Goal: Task Accomplishment & Management: Manage account settings

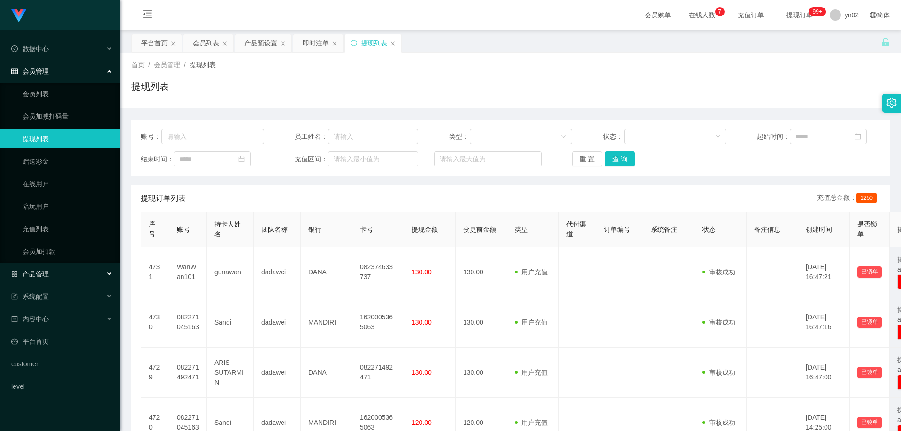
click at [46, 274] on span "产品管理" at bounding box center [30, 274] width 38 height 8
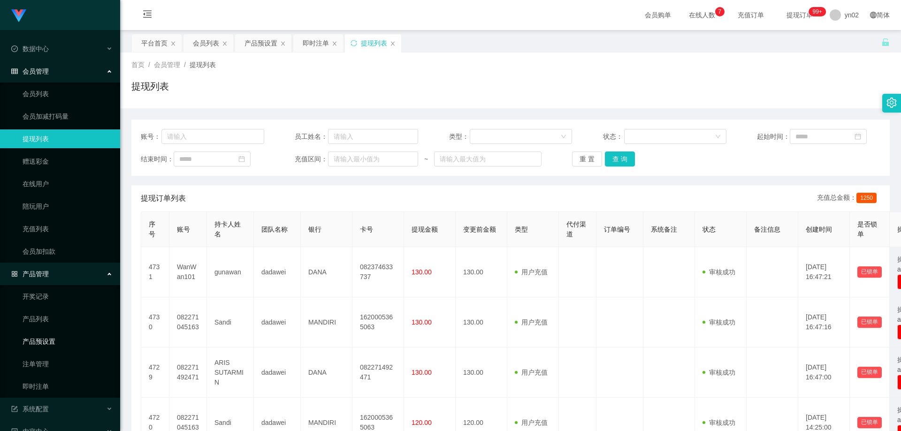
click at [67, 339] on link "产品预设置" at bounding box center [68, 341] width 90 height 19
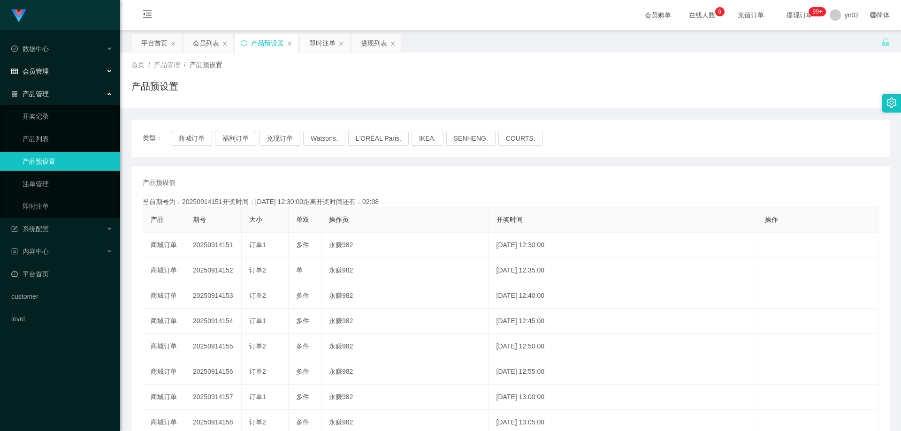
click at [55, 77] on div "会员管理" at bounding box center [60, 71] width 120 height 19
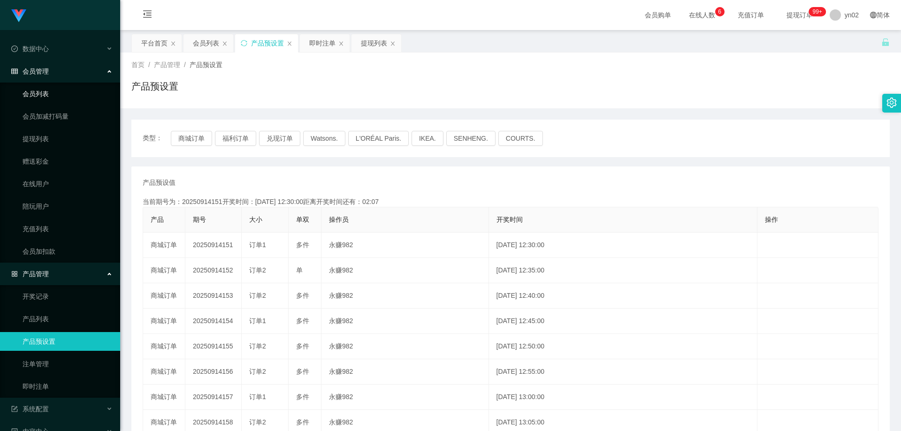
click at [51, 89] on link "会员列表" at bounding box center [68, 94] width 90 height 19
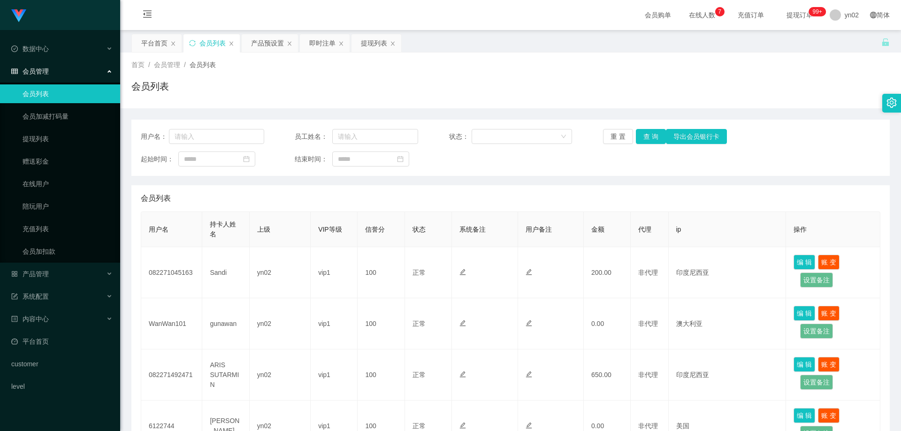
click at [46, 128] on ul "会员列表 会员加减打码量 提现列表 赠送彩金 在线用户 陪玩用户 充值列表 会员加扣款" at bounding box center [60, 173] width 120 height 180
click at [50, 138] on link "提现列表" at bounding box center [68, 139] width 90 height 19
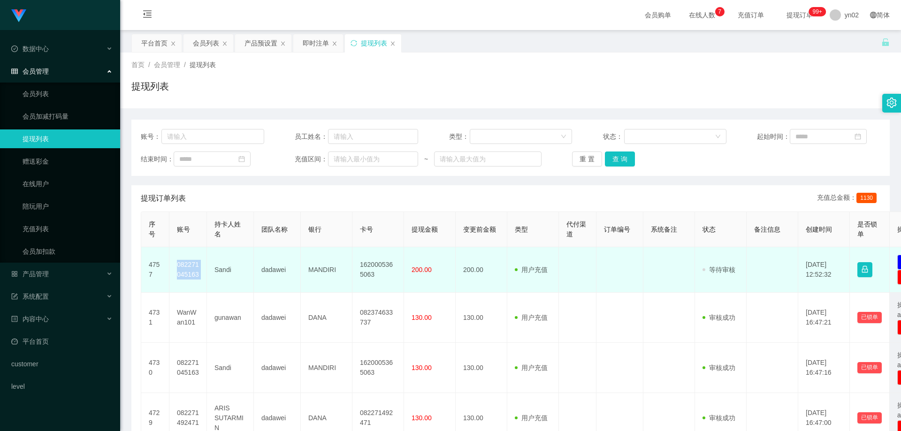
drag, startPoint x: 191, startPoint y: 272, endPoint x: 175, endPoint y: 267, distance: 16.8
click at [175, 267] on tr "4757 082271045163 Sandi dadawei MANDIRI 1620005365063 200.00 200.00 用户充值 人工扣款 审…" at bounding box center [546, 270] width 811 height 46
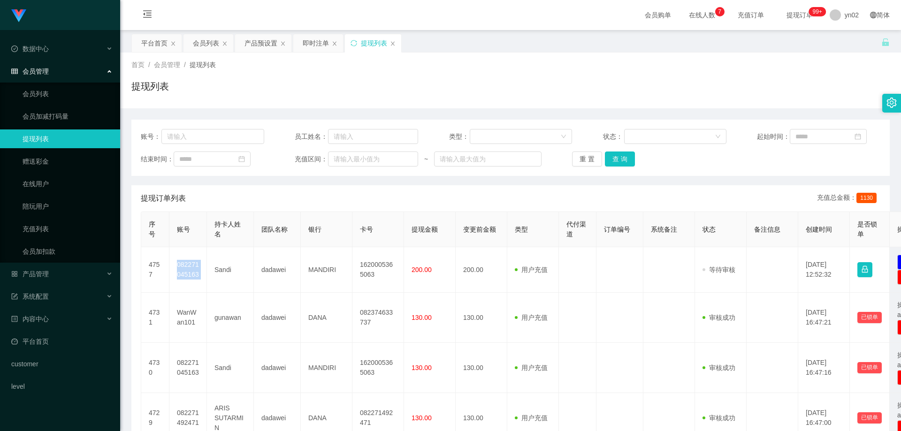
copy td "082271045163"
click at [46, 94] on link "会员列表" at bounding box center [68, 94] width 90 height 19
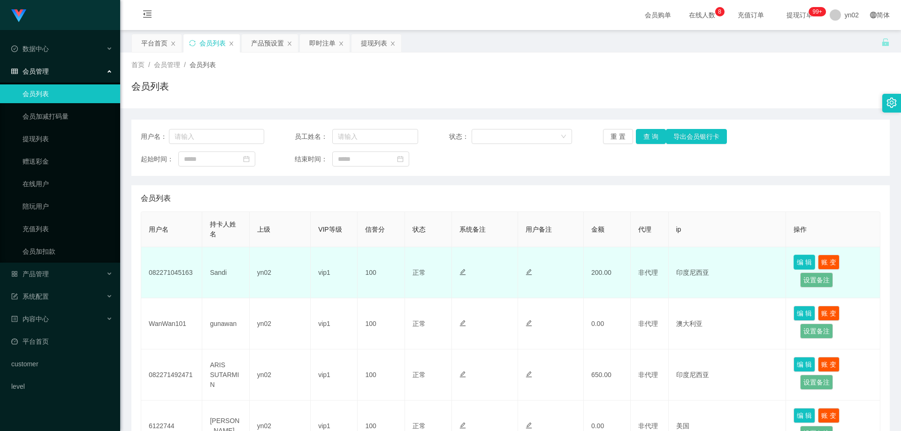
click at [799, 260] on button "编 辑" at bounding box center [805, 262] width 22 height 15
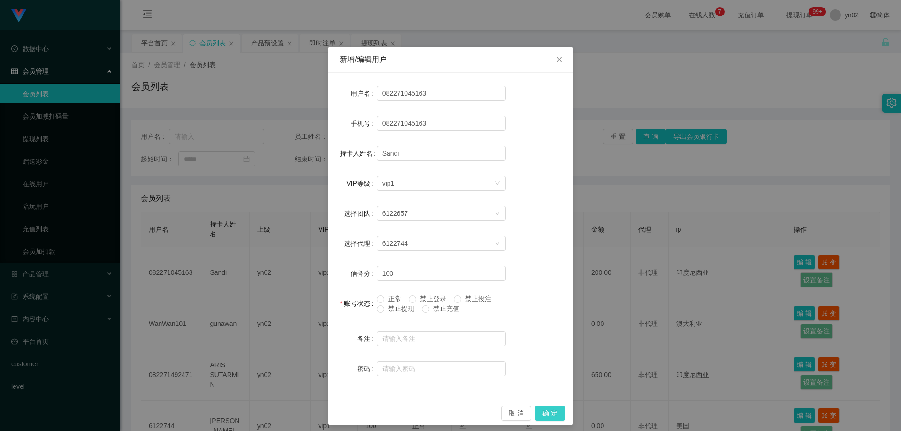
drag, startPoint x: 540, startPoint y: 414, endPoint x: 541, endPoint y: 376, distance: 38.0
click at [541, 414] on button "确 定" at bounding box center [550, 413] width 30 height 15
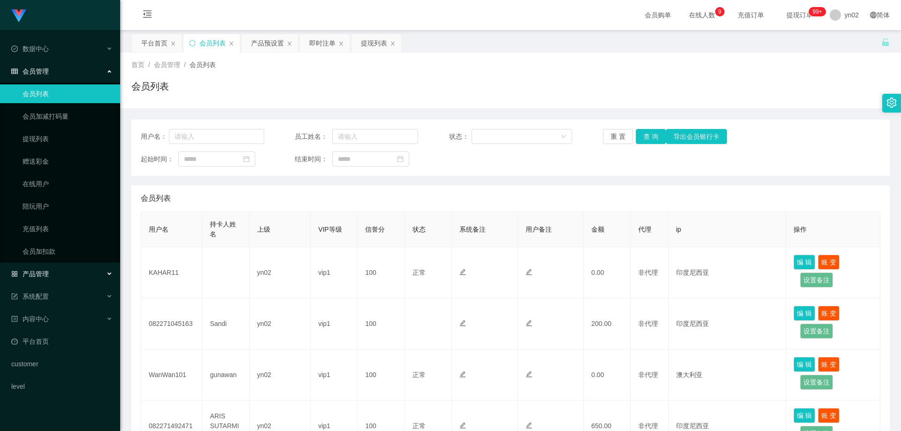
click at [83, 271] on div "产品管理" at bounding box center [60, 274] width 120 height 19
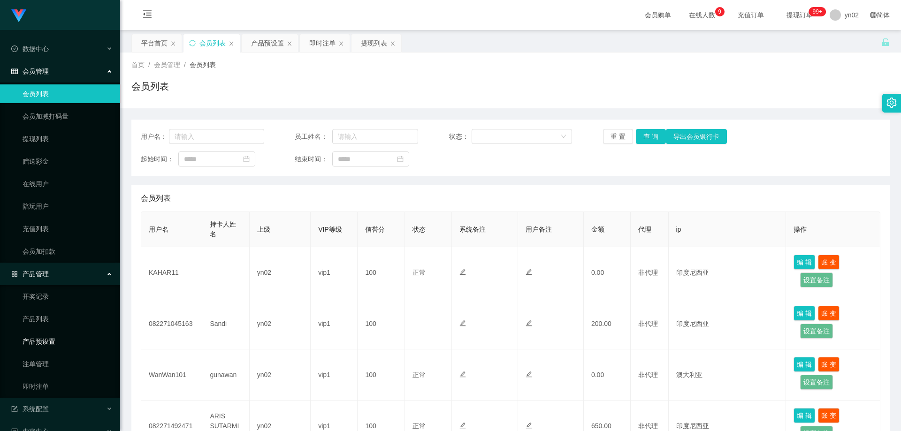
drag, startPoint x: 62, startPoint y: 341, endPoint x: 126, endPoint y: 337, distance: 64.4
click at [62, 341] on link "产品预设置" at bounding box center [68, 341] width 90 height 19
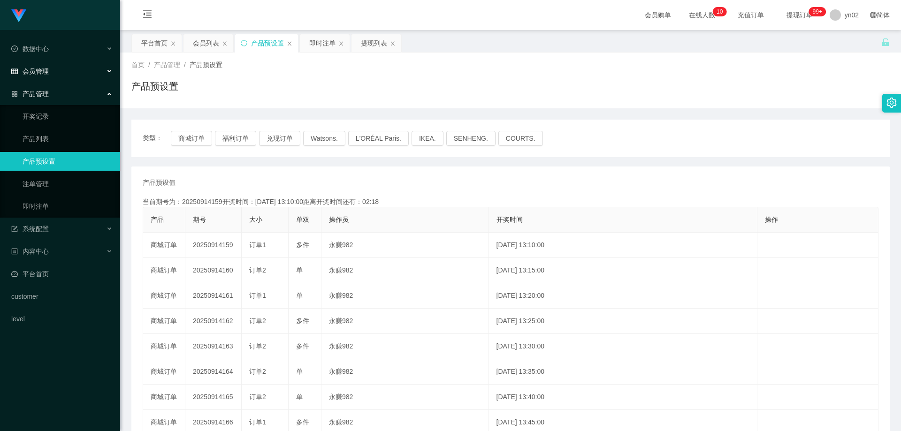
click at [46, 74] on span "会员管理" at bounding box center [30, 72] width 38 height 8
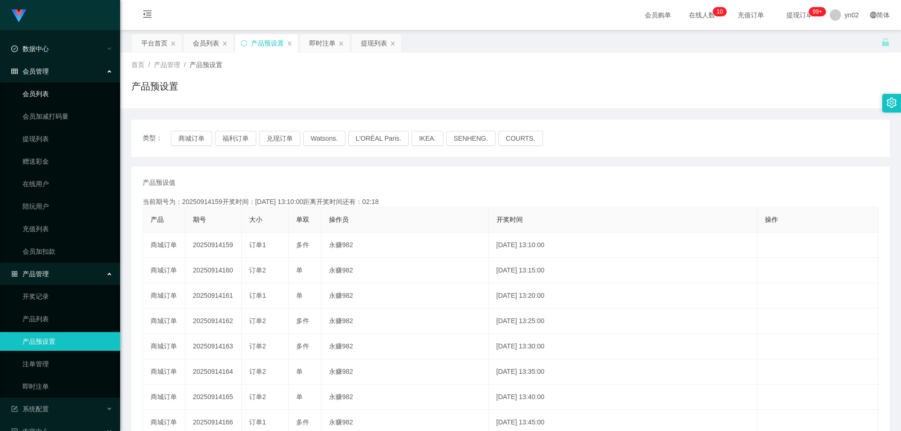
click at [46, 93] on link "会员列表" at bounding box center [68, 94] width 90 height 19
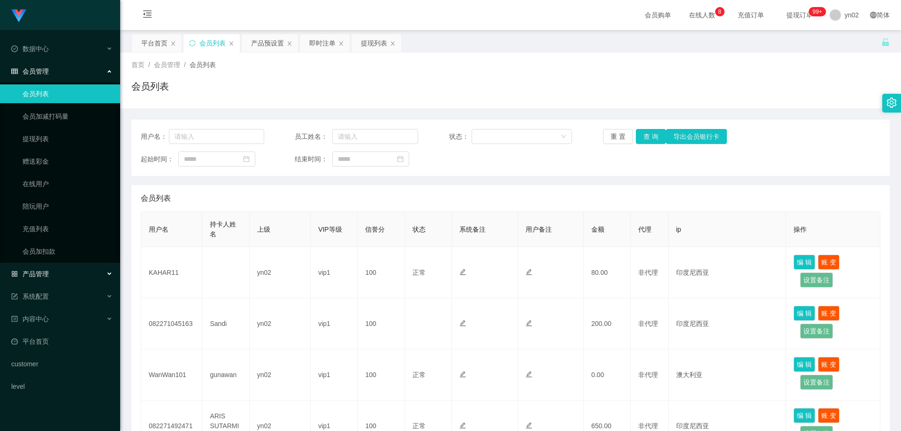
drag, startPoint x: 55, startPoint y: 277, endPoint x: 61, endPoint y: 284, distance: 8.7
click at [55, 276] on div "产品管理" at bounding box center [60, 274] width 120 height 19
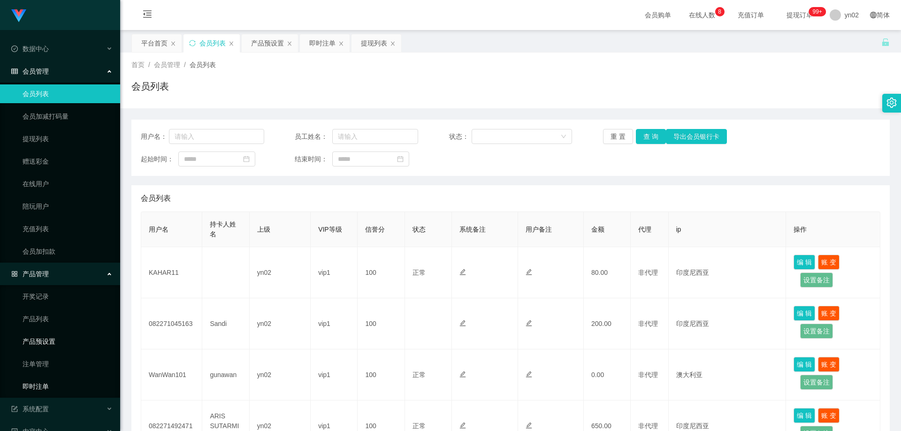
drag, startPoint x: 51, startPoint y: 391, endPoint x: 90, endPoint y: 339, distance: 65.5
click at [51, 391] on link "即时注单" at bounding box center [68, 386] width 90 height 19
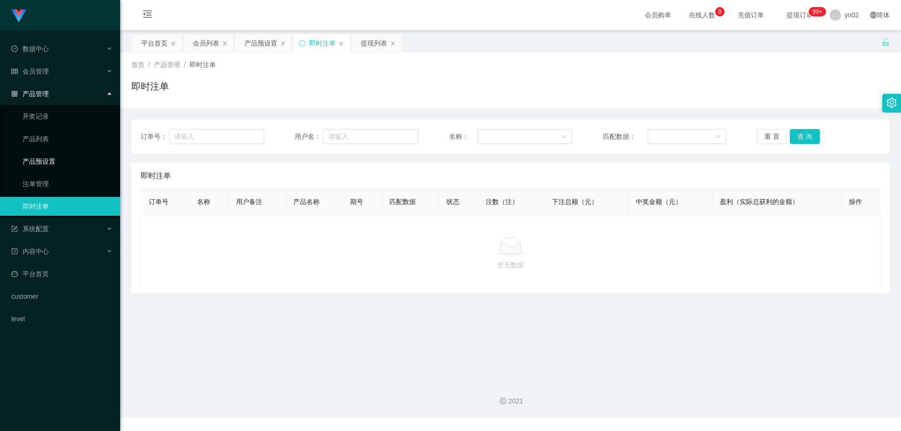
click at [58, 167] on link "产品预设置" at bounding box center [68, 161] width 90 height 19
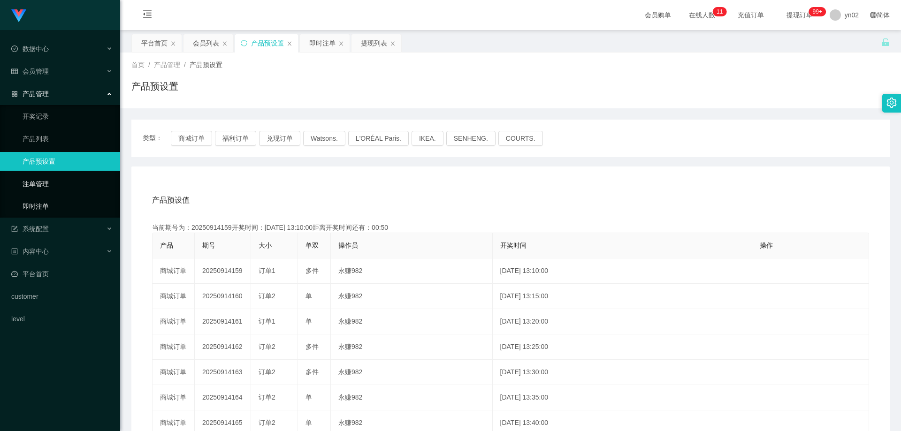
click at [66, 203] on link "即时注单" at bounding box center [68, 206] width 90 height 19
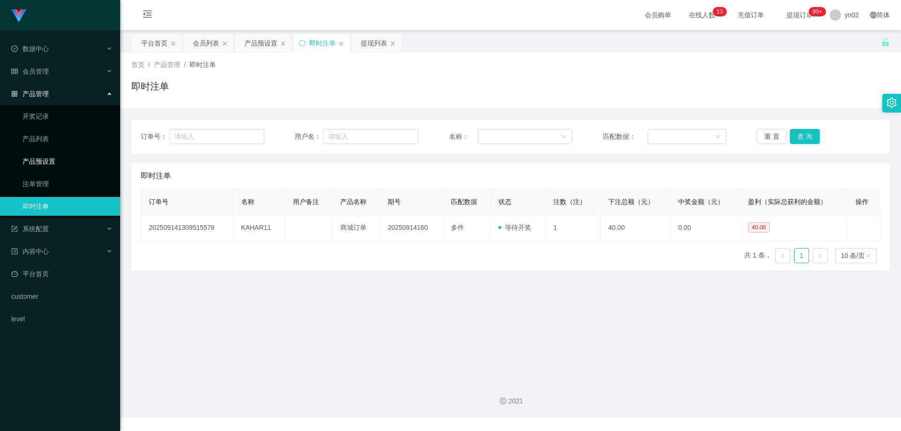
click at [58, 168] on link "产品预设置" at bounding box center [68, 161] width 90 height 19
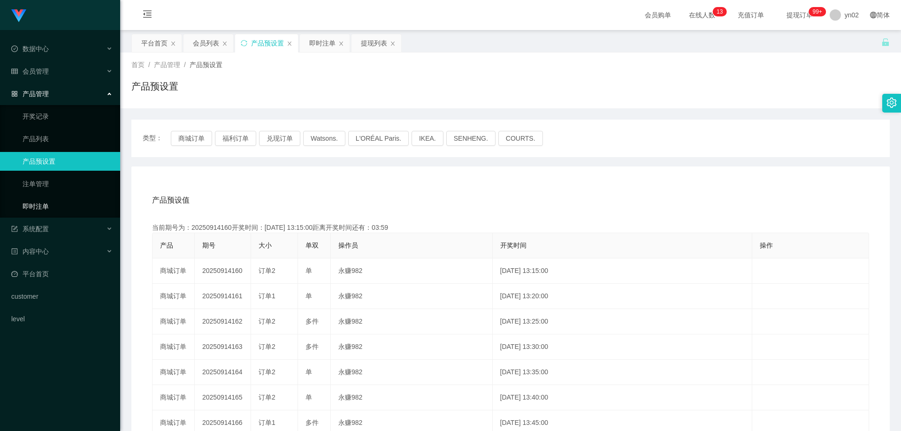
click at [73, 204] on link "即时注单" at bounding box center [68, 206] width 90 height 19
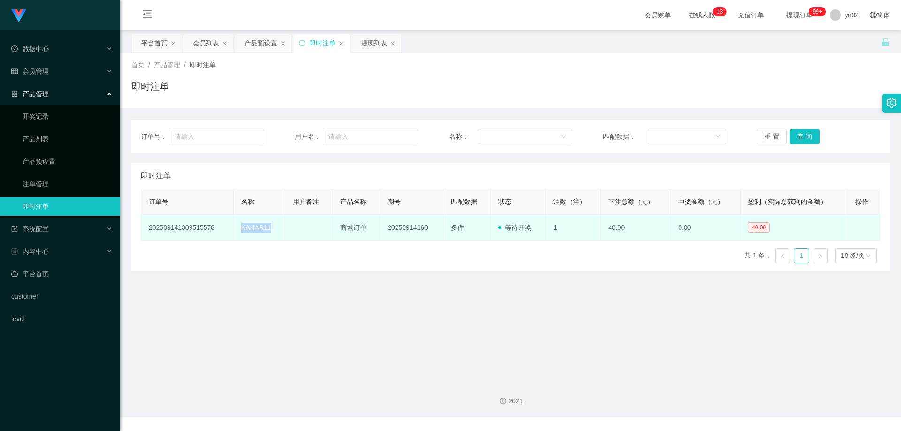
drag, startPoint x: 255, startPoint y: 230, endPoint x: 238, endPoint y: 230, distance: 17.4
click at [238, 230] on td "KAHAR11" at bounding box center [260, 228] width 52 height 26
copy td "KAHAR11"
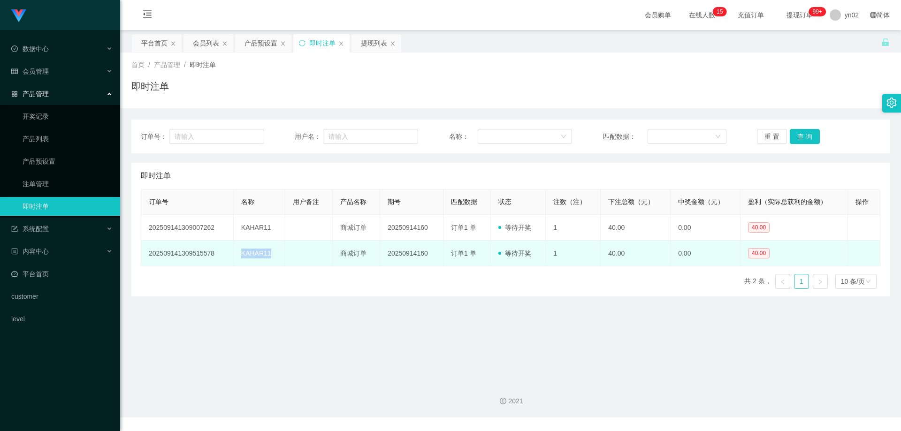
drag, startPoint x: 275, startPoint y: 255, endPoint x: 235, endPoint y: 255, distance: 40.4
click at [235, 255] on td "KAHAR11" at bounding box center [260, 254] width 52 height 26
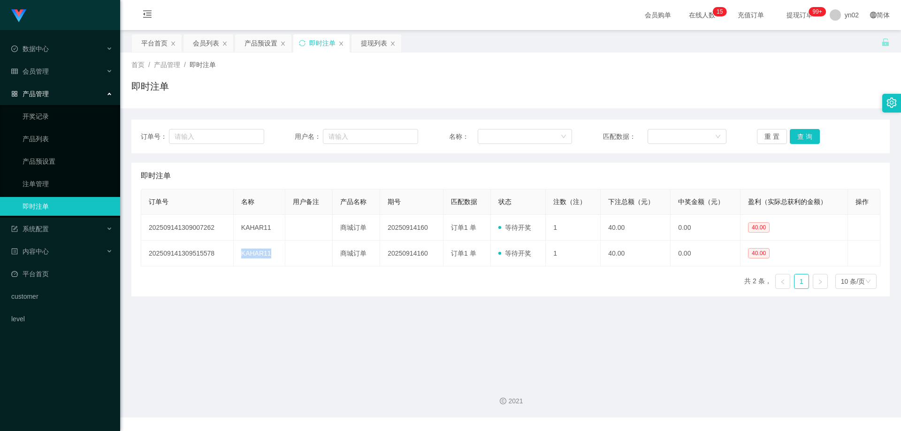
copy td "KAHAR11"
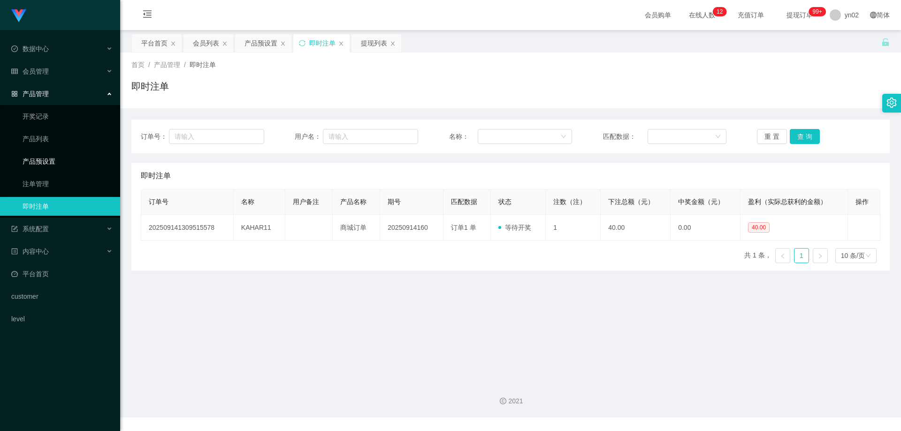
click at [74, 157] on link "产品预设置" at bounding box center [68, 161] width 90 height 19
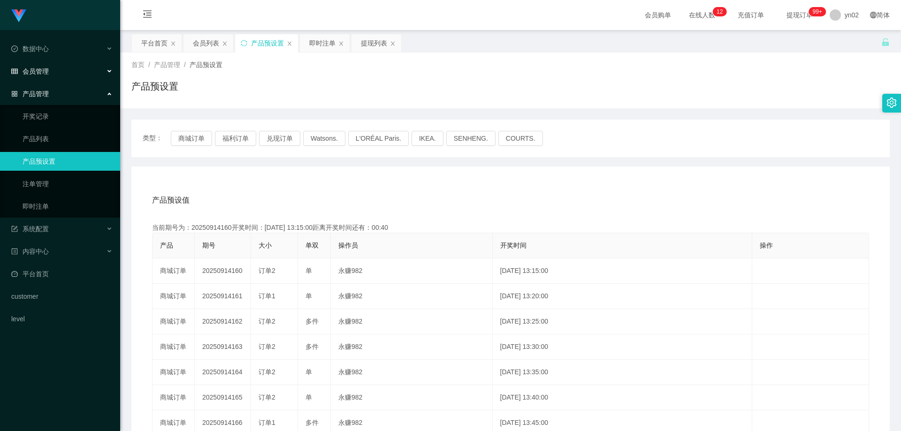
click at [48, 76] on div "会员管理" at bounding box center [60, 71] width 120 height 19
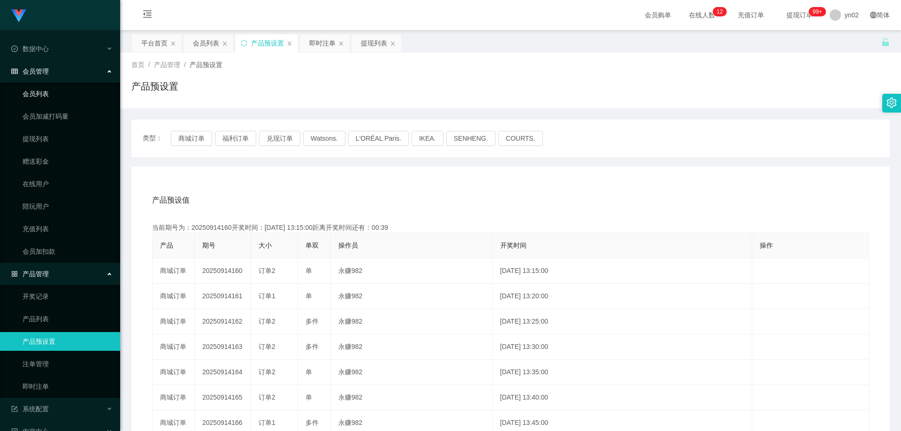
click at [46, 95] on link "会员列表" at bounding box center [68, 94] width 90 height 19
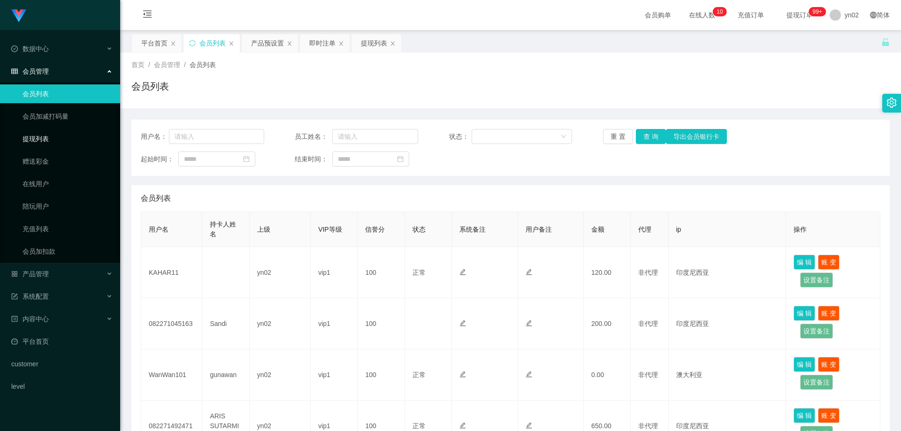
click at [54, 140] on link "提现列表" at bounding box center [68, 139] width 90 height 19
